Goal: Task Accomplishment & Management: Manage account settings

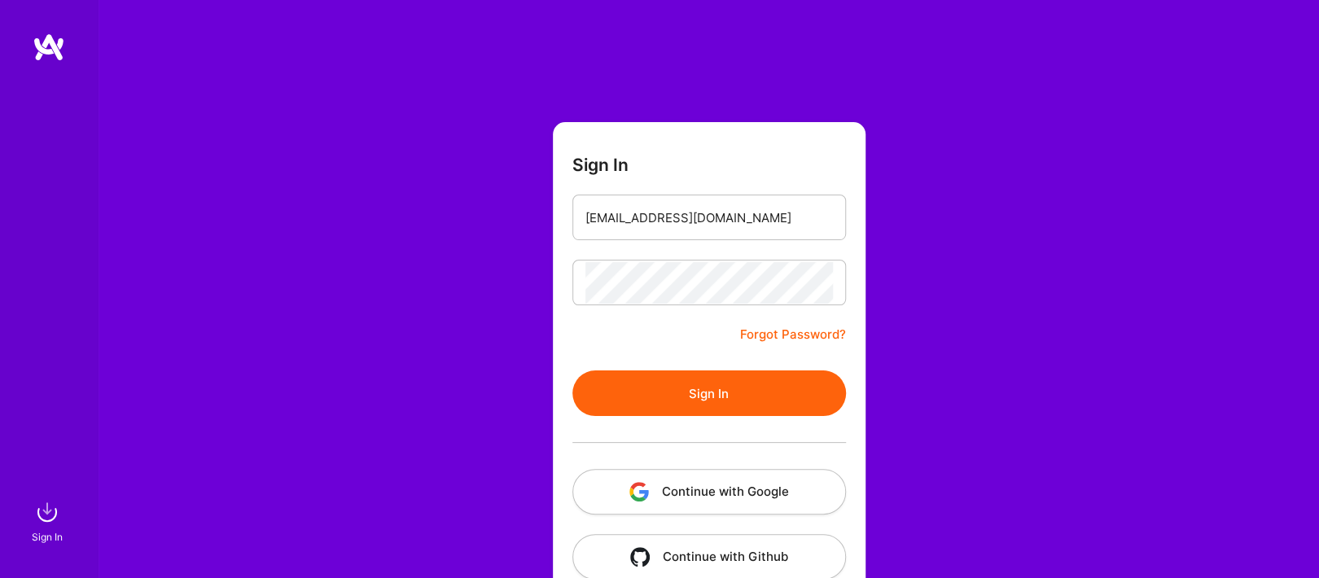
click at [742, 397] on button "Sign In" at bounding box center [709, 393] width 274 height 46
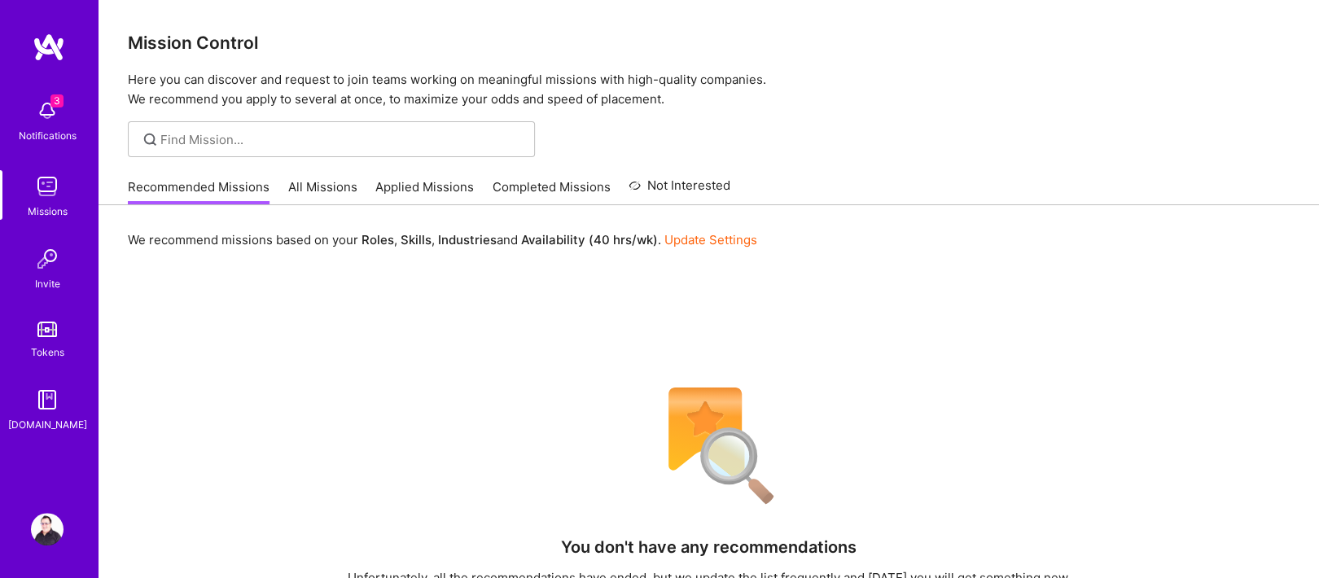
click at [41, 116] on img at bounding box center [47, 110] width 33 height 33
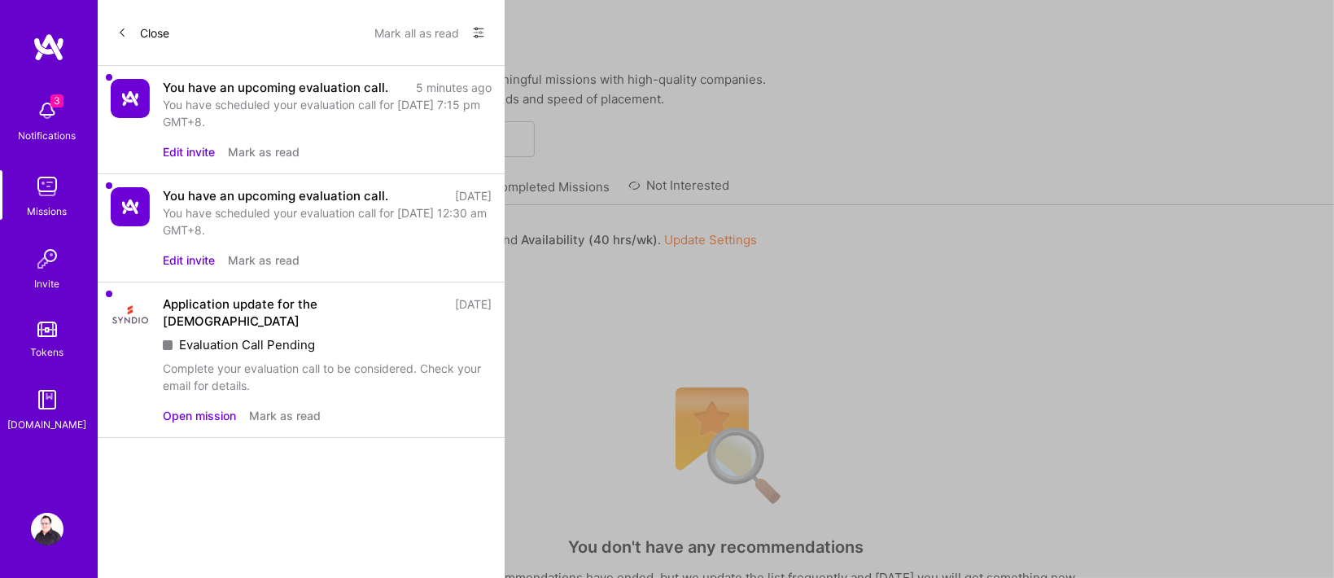
click at [372, 423] on div "Close Mark all as read Show all notifications Show unread notifications only Yo…" at bounding box center [301, 289] width 407 height 578
click at [260, 101] on div "You have scheduled your evaluation call for [DATE] 7:15 pm GMT+8." at bounding box center [327, 113] width 329 height 34
click at [189, 151] on button "Edit invite" at bounding box center [189, 151] width 52 height 17
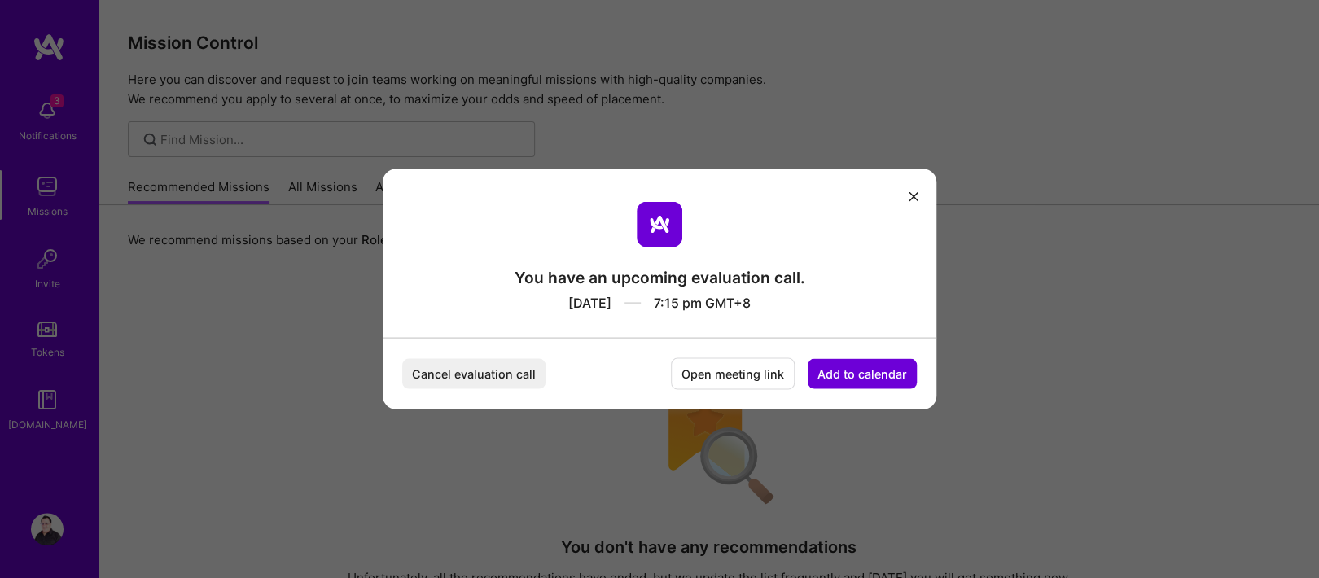
click at [927, 190] on div "You have an upcoming evaluation call. [DATE] 7:15 pm GMT+8 Cancel evaluation ca…" at bounding box center [660, 289] width 554 height 240
click at [910, 197] on icon "modal" at bounding box center [913, 196] width 10 height 10
